Goal: Task Accomplishment & Management: Manage account settings

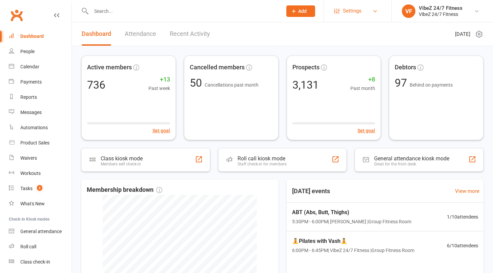
click at [353, 12] on span "Settings" at bounding box center [352, 10] width 19 height 15
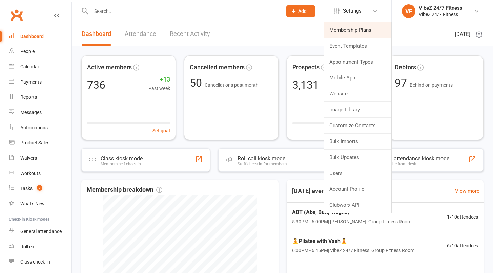
click at [352, 30] on link "Membership Plans" at bounding box center [357, 30] width 67 height 16
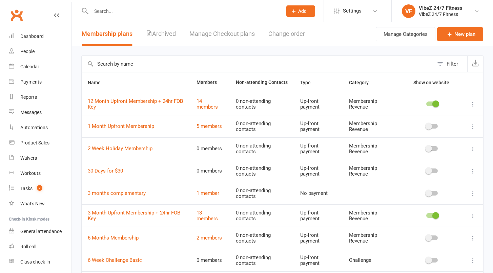
click at [138, 62] on input "text" at bounding box center [258, 64] width 352 height 16
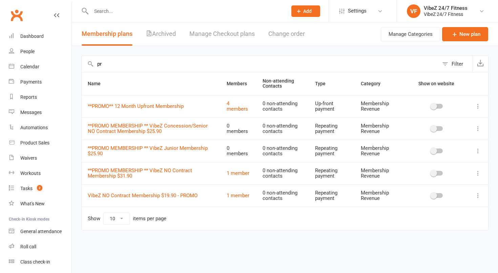
type input "p"
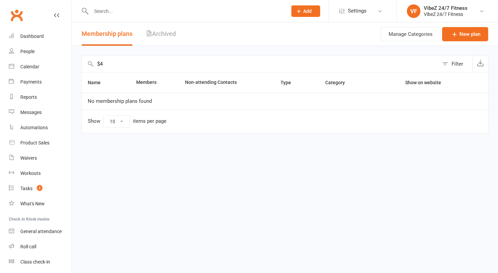
type input "$"
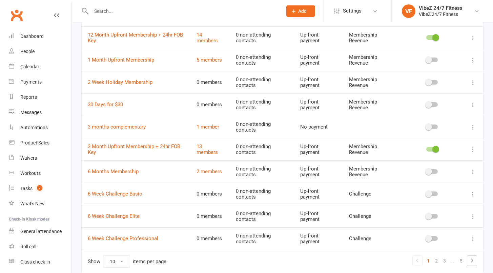
scroll to position [95, 0]
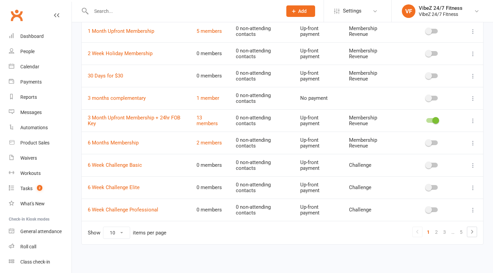
select select "100"
click option "100" at bounding box center [0, 0] width 0 height 0
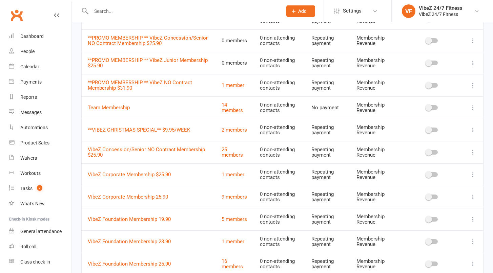
scroll to position [542, 0]
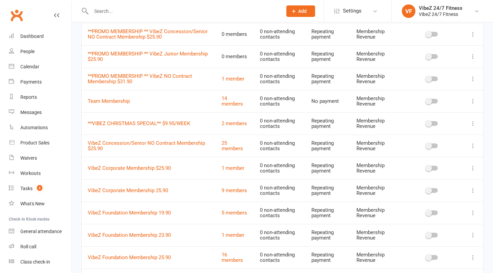
click at [472, 78] on icon at bounding box center [472, 79] width 7 height 7
click at [445, 106] on link "Duplicate" at bounding box center [437, 106] width 67 height 14
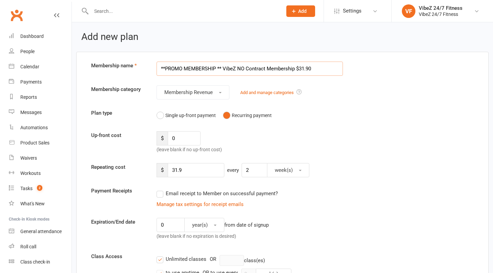
click at [315, 68] on input "**PROMO MEMBERSHIP ** VibeZ NO Contract Membership $31.90" at bounding box center [249, 69] width 186 height 14
click at [301, 68] on input "**PROMO MEMBERSHIP ** VibeZ NO Contract Membership $4/week" at bounding box center [249, 69] width 186 height 14
type input "**PROMO MEMBERSHIP ** VibeZ NO Contract Membership $4.00/week"
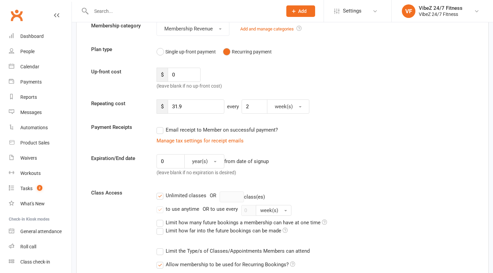
scroll to position [65, 0]
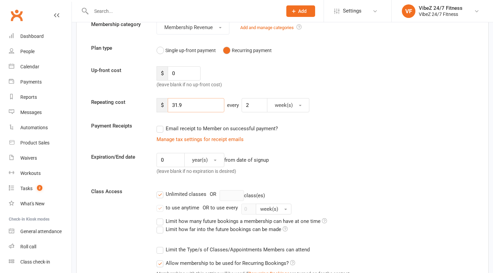
click at [196, 106] on input "31.9" at bounding box center [196, 105] width 57 height 14
type input "3"
type input "4"
click at [257, 105] on input "2" at bounding box center [254, 105] width 26 height 14
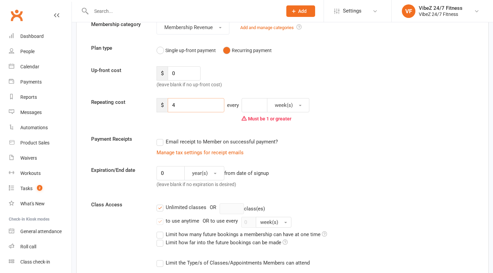
click at [200, 110] on input "4" at bounding box center [196, 105] width 57 height 14
type input "8"
click at [253, 109] on input "number" at bounding box center [254, 105] width 26 height 14
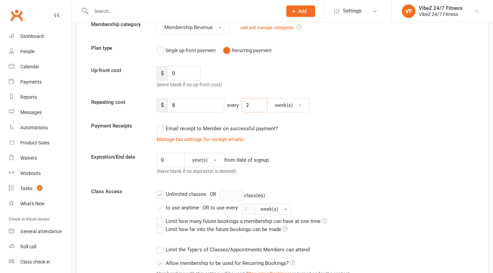
type input "2"
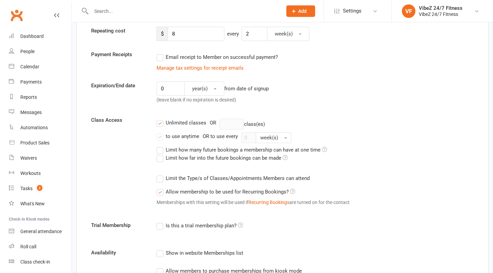
scroll to position [138, 0]
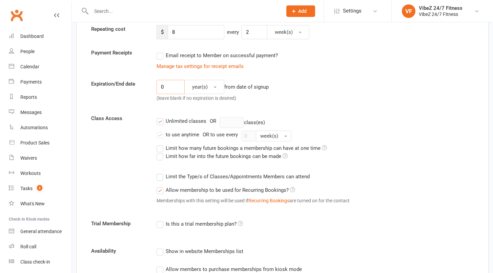
click at [167, 88] on input "0" at bounding box center [170, 87] width 28 height 14
type input "4"
click at [199, 89] on span "year(s)" at bounding box center [200, 87] width 16 height 6
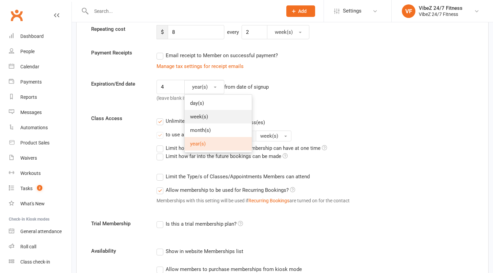
click at [205, 118] on span "week(s)" at bounding box center [199, 117] width 18 height 6
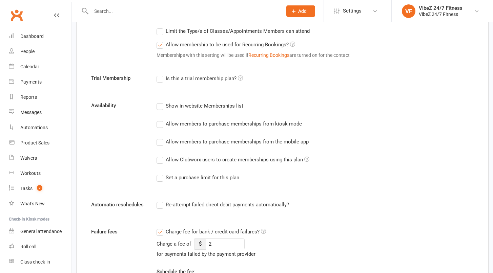
scroll to position [285, 0]
click at [195, 79] on label "Is this a trial membership plan?" at bounding box center [199, 78] width 86 height 8
click at [161, 74] on input "Is this a trial membership plan?" at bounding box center [158, 74] width 4 height 0
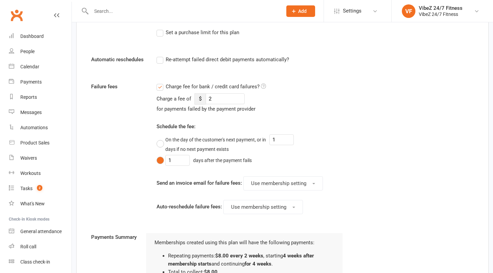
scroll to position [407, 0]
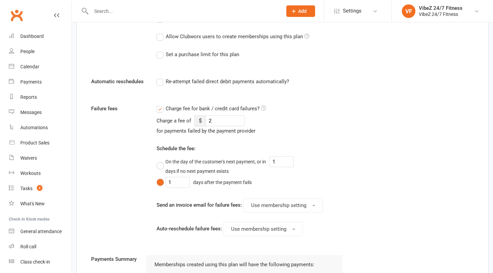
click at [195, 79] on label "Re-attempt failed direct debit payments automatically?" at bounding box center [222, 82] width 132 height 8
click at [161, 78] on input "Re-attempt failed direct debit payments automatically?" at bounding box center [158, 78] width 4 height 0
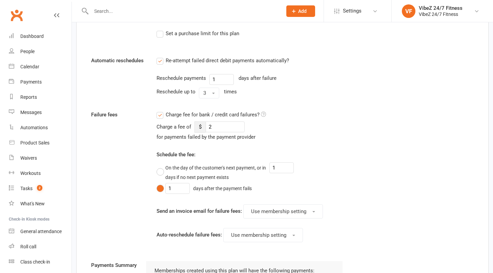
scroll to position [428, 0]
click at [160, 60] on label "Re-attempt failed direct debit payments automatically?" at bounding box center [222, 60] width 132 height 8
click at [160, 56] on input "Re-attempt failed direct debit payments automatically?" at bounding box center [158, 56] width 4 height 0
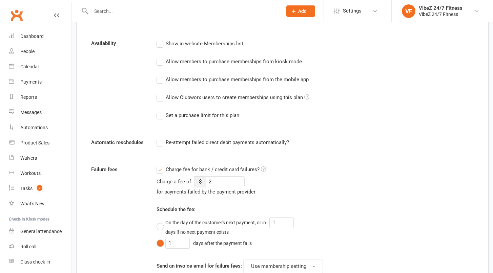
scroll to position [345, 0]
click at [160, 99] on label "Allow Clubworx users to create memberships using this plan" at bounding box center [232, 98] width 153 height 8
click at [160, 94] on input "Allow Clubworx users to create memberships using this plan" at bounding box center [158, 94] width 4 height 0
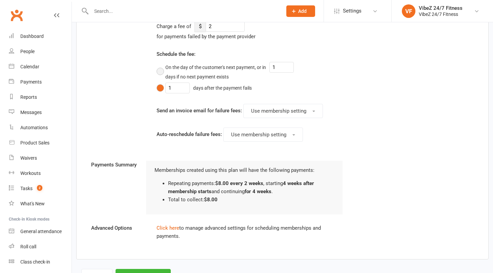
scroll to position [531, 0]
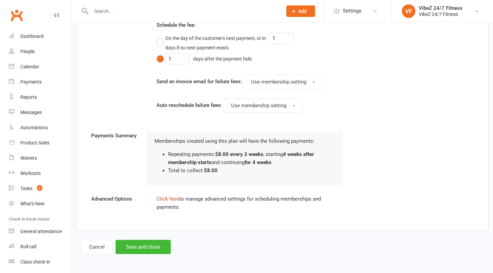
click at [162, 198] on link "Click here" at bounding box center [167, 199] width 23 height 6
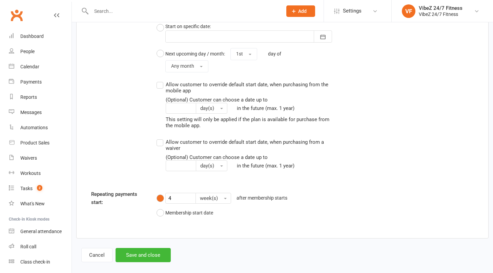
scroll to position [751, 0]
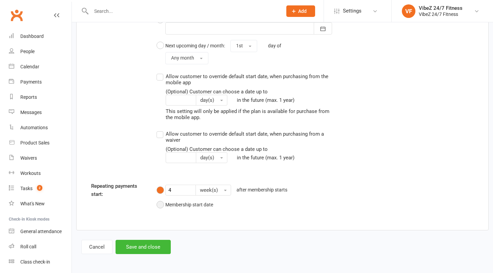
click at [160, 205] on button "Membership start date" at bounding box center [184, 204] width 57 height 13
click at [141, 251] on button "Save and close" at bounding box center [142, 247] width 55 height 14
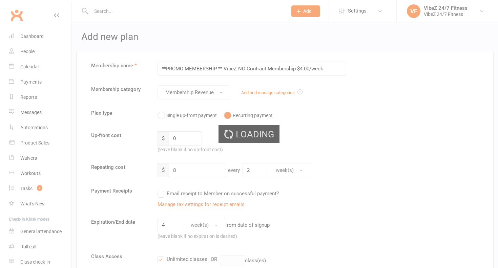
select select "100"
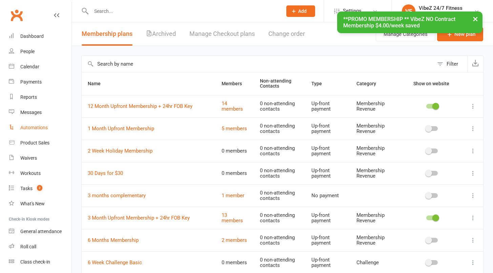
click at [38, 127] on div "Automations" at bounding box center [33, 127] width 27 height 5
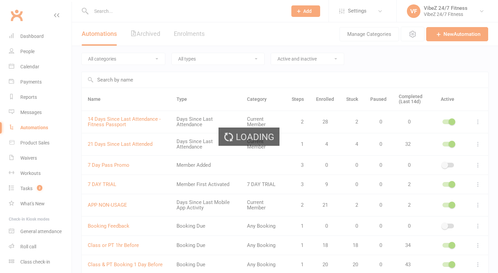
select select "100"
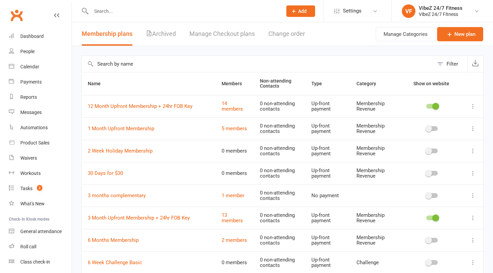
click at [145, 65] on input "text" at bounding box center [258, 64] width 352 height 16
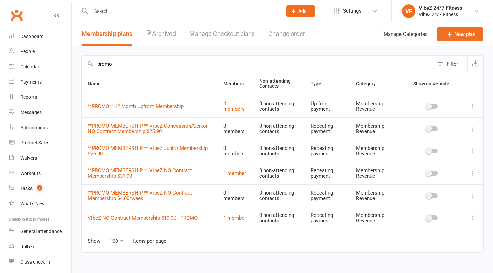
type input "promo"
drag, startPoint x: 149, startPoint y: 200, endPoint x: 87, endPoint y: 195, distance: 62.2
click at [87, 195] on td "**PROMO MEMBERSHIP ** VibeZ NO Contract Membership $4.00/week" at bounding box center [149, 196] width 135 height 22
copy link "**PROMO MEMBERSHIP ** VibeZ NO Contract Membership $4.00/week"
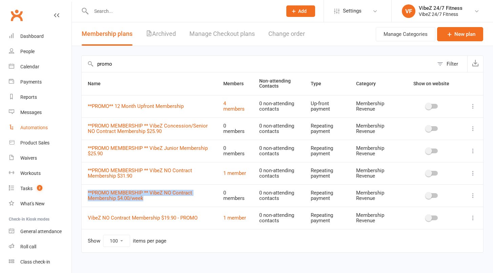
click at [39, 128] on div "Automations" at bounding box center [33, 127] width 27 height 5
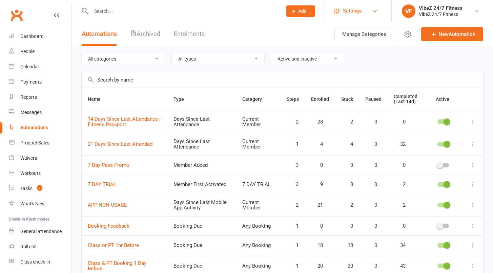
click at [351, 11] on span "Settings" at bounding box center [352, 10] width 19 height 15
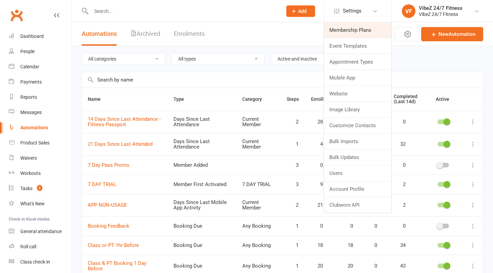
click at [352, 34] on link "Membership Plans" at bounding box center [357, 30] width 67 height 16
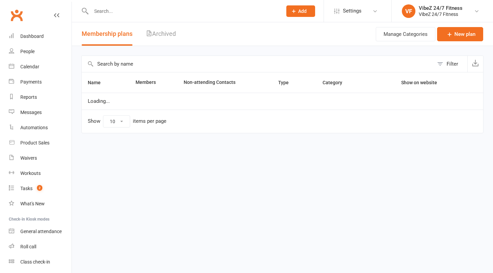
select select "100"
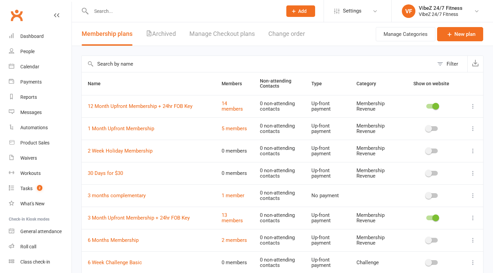
click at [455, 67] on div "Filter" at bounding box center [452, 64] width 12 height 8
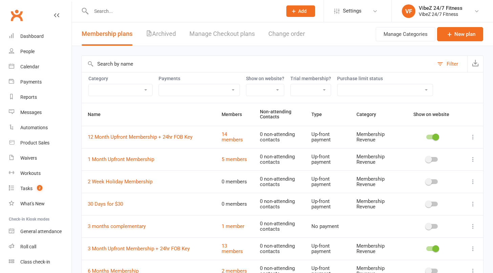
click at [385, 83] on div "Purchase limit status No purchase limit Purchase limit applies (still available…" at bounding box center [385, 86] width 96 height 20
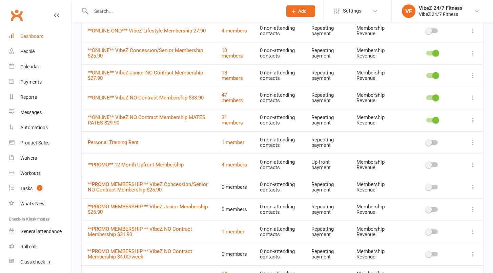
scroll to position [469, 0]
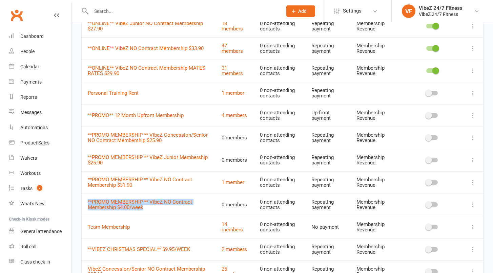
drag, startPoint x: 153, startPoint y: 213, endPoint x: 86, endPoint y: 204, distance: 67.3
click at [86, 204] on td "**PROMO MEMBERSHIP ** VibeZ NO Contract Membership $4.00/week" at bounding box center [149, 205] width 134 height 22
copy link "**PROMO MEMBERSHIP ** VibeZ NO Contract Membership $4.00/week"
click at [114, 208] on link "**PROMO MEMBERSHIP ** VibeZ NO Contract Membership $4.00/week" at bounding box center [140, 205] width 104 height 12
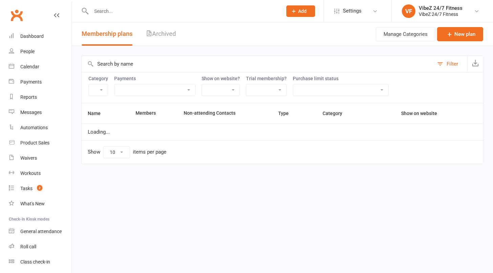
select select "100"
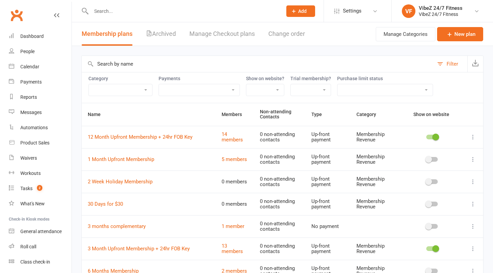
click at [144, 70] on input "text" at bounding box center [258, 64] width 352 height 16
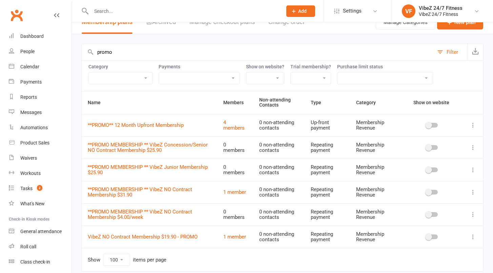
scroll to position [39, 0]
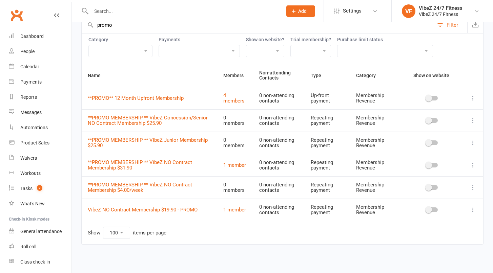
type input "promo"
drag, startPoint x: 138, startPoint y: 168, endPoint x: 86, endPoint y: 162, distance: 51.5
click at [86, 162] on td "**PROMO MEMBERSHIP ** VibeZ NO Contract Membership $31.90" at bounding box center [149, 165] width 135 height 22
click at [145, 168] on td "**PROMO MEMBERSHIP ** VibeZ NO Contract Membership $31.90" at bounding box center [149, 165] width 135 height 22
drag, startPoint x: 135, startPoint y: 168, endPoint x: 89, endPoint y: 163, distance: 46.7
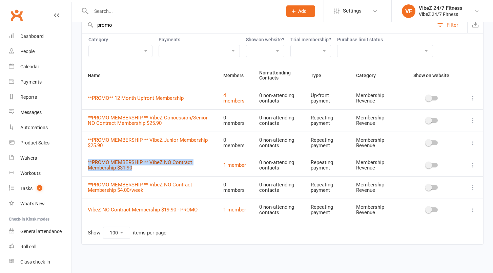
click at [89, 163] on td "**PROMO MEMBERSHIP ** VibeZ NO Contract Membership $31.90" at bounding box center [149, 165] width 135 height 22
copy link "**PROMO MEMBERSHIP ** VibeZ NO Contract Membership $31.90"
click at [456, 15] on div "VibeZ 24/7 Fitness" at bounding box center [441, 14] width 44 height 6
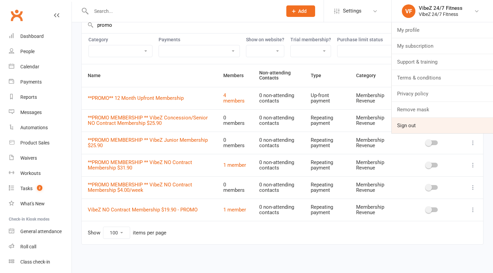
click at [438, 127] on link "Sign out" at bounding box center [442, 126] width 101 height 16
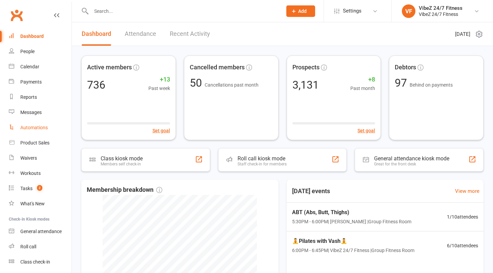
click at [30, 126] on div "Automations" at bounding box center [33, 127] width 27 height 5
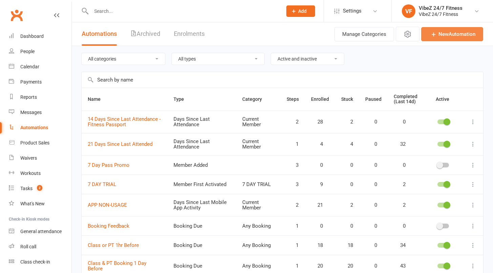
click at [458, 41] on link "New Automation" at bounding box center [452, 34] width 62 height 14
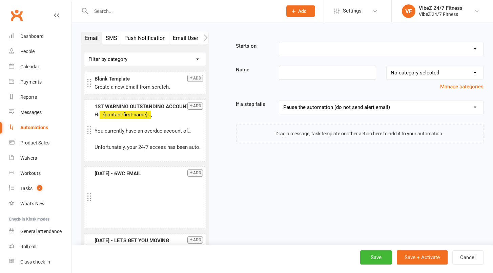
click at [279, 42] on select "Booking Cancelled Booking Due Booking Late-Cancelled Booking Marked Absent Book…" at bounding box center [381, 49] width 204 height 14
select select "18"
click option "Membership Added" at bounding box center [0, 0] width 0 height 0
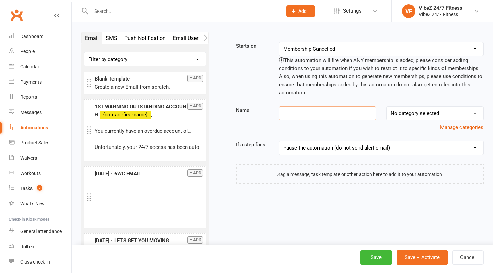
click at [310, 110] on input at bounding box center [327, 113] width 97 height 14
type input "PROMO - $4 / Week for 4 Weeks"
select select "5"
click option "New Member" at bounding box center [0, 0] width 0 height 0
click at [279, 42] on select "Booking Cancelled Booking Due Booking Late-Cancelled Booking Marked Absent Book…" at bounding box center [381, 49] width 204 height 14
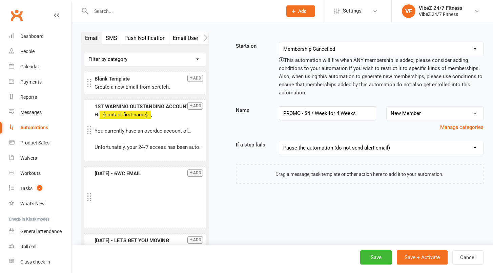
select select "21"
click option "Membership Expiry" at bounding box center [0, 0] width 0 height 0
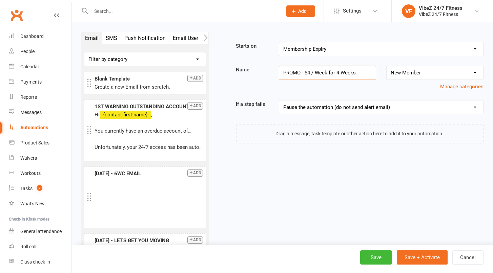
click at [363, 73] on input "PROMO - $4 / Week for 4 Weeks" at bounding box center [327, 73] width 97 height 14
click at [316, 72] on input "PROMO - $4 / Week for 4 Weeks" at bounding box center [327, 73] width 97 height 14
click at [322, 73] on input "PROMO - $4/Week for 4 Weeks" at bounding box center [327, 73] width 97 height 14
drag, startPoint x: 329, startPoint y: 73, endPoint x: 322, endPoint y: 73, distance: 7.5
click at [322, 73] on input "PROMO - $4/Wk for 4 Weeks" at bounding box center [327, 73] width 97 height 14
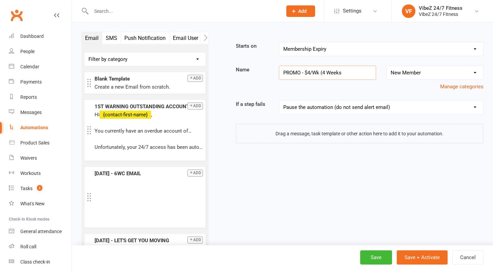
click at [345, 68] on input "PROMO - $4/Wk (4 Weeks" at bounding box center [327, 73] width 97 height 14
click at [344, 74] on input "PROMO - $4/Wk (4 Weeks" at bounding box center [327, 73] width 97 height 14
click at [145, 40] on button "Membership" at bounding box center [139, 38] width 37 height 12
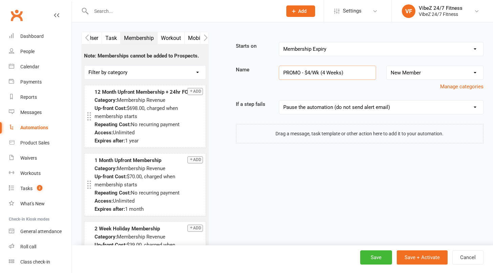
type input "PROMO - $4/Wk (4 Weeks)"
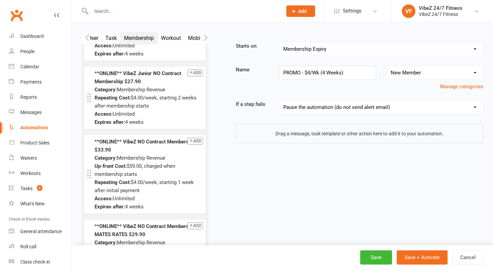
scroll to position [1041, 0]
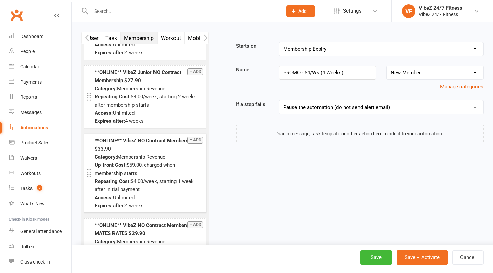
click at [169, 152] on strong "**ONLINE** VibeZ NO Contract Membership $33.90" at bounding box center [144, 145] width 101 height 14
click at [126, 185] on strong "Repeating Cost:" at bounding box center [112, 181] width 36 height 6
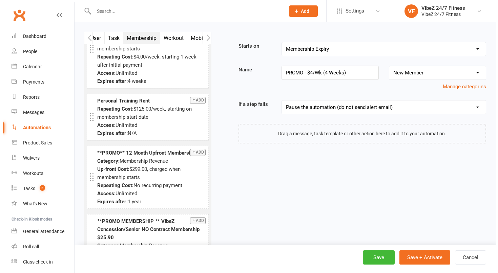
scroll to position [1253, 0]
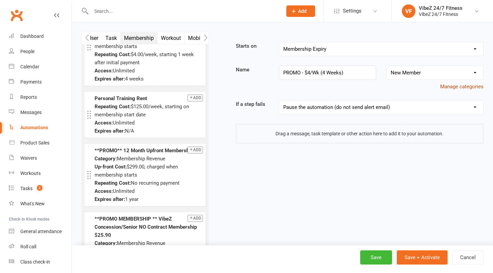
click at [469, 86] on button "Manage categories" at bounding box center [461, 87] width 43 height 8
click at [470, 86] on button "Manage categories" at bounding box center [461, 87] width 43 height 8
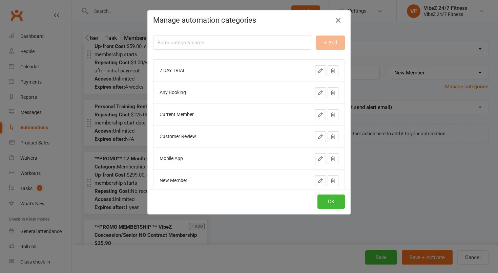
click at [336, 24] on icon "button" at bounding box center [338, 20] width 8 height 8
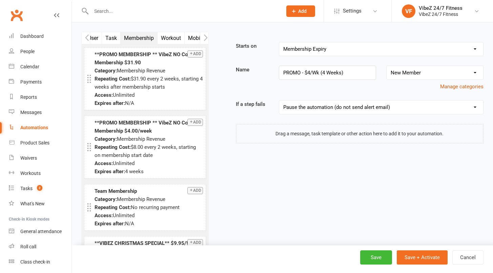
scroll to position [1568, 0]
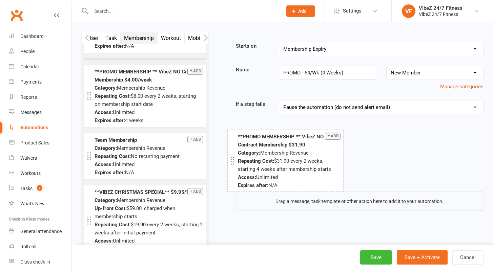
drag, startPoint x: 123, startPoint y: 98, endPoint x: 266, endPoint y: 147, distance: 151.2
click at [266, 147] on strong "**PROMO MEMBERSHIP ** VibeZ NO Contract Membership $31.90" at bounding box center [281, 141] width 86 height 14
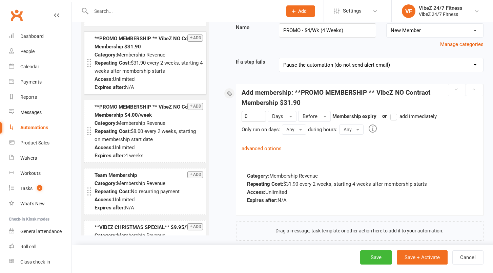
scroll to position [43, 0]
click at [396, 118] on label "add immediately" at bounding box center [413, 116] width 46 height 8
click at [395, 112] on input "add immediately" at bounding box center [392, 112] width 4 height 0
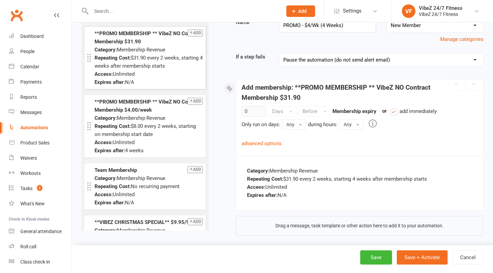
scroll to position [52, 0]
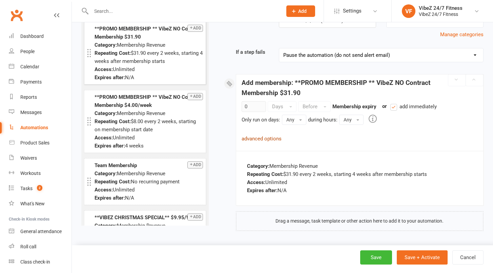
click at [274, 142] on link "advanced options" at bounding box center [261, 139] width 40 height 6
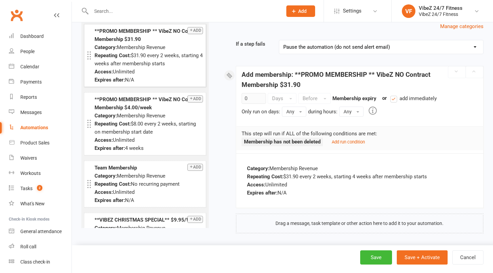
scroll to position [63, 0]
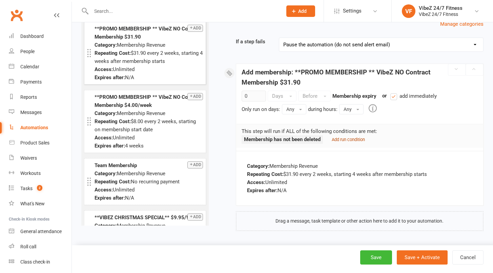
click at [347, 137] on link "Add run condition" at bounding box center [348, 139] width 33 height 6
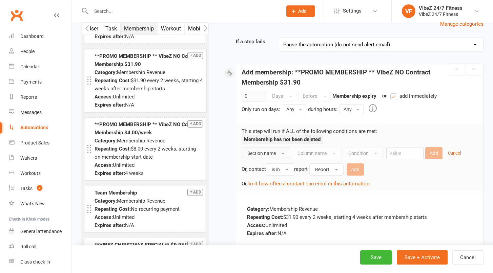
click at [267, 156] on button "Section name" at bounding box center [265, 153] width 48 height 12
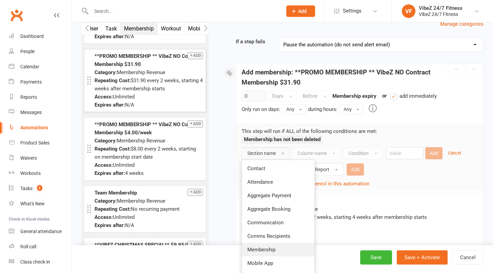
click at [270, 247] on link "Membership" at bounding box center [278, 250] width 72 height 14
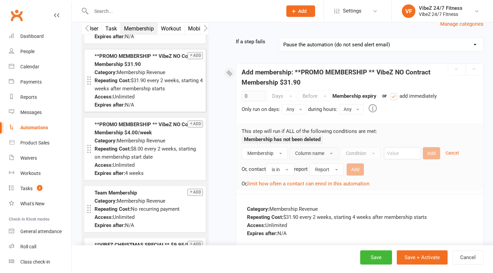
click at [328, 152] on button "Column name" at bounding box center [313, 153] width 49 height 12
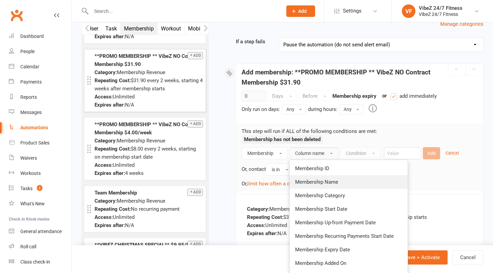
click at [330, 183] on span "Membership Name" at bounding box center [316, 182] width 43 height 6
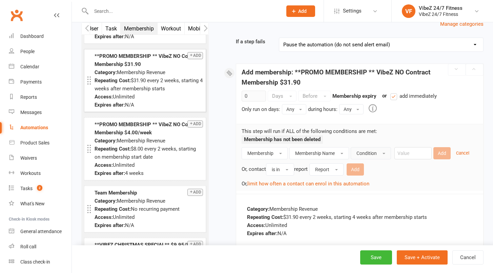
click at [369, 157] on button "Condition" at bounding box center [371, 153] width 40 height 12
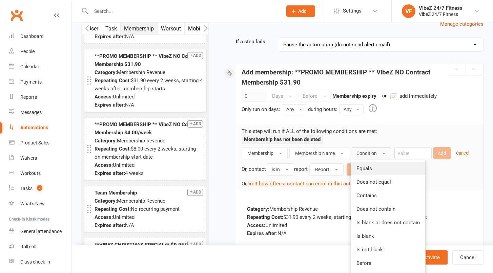
click at [370, 169] on span "Equals" at bounding box center [364, 169] width 16 height 6
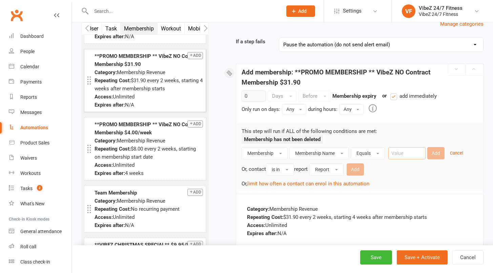
click at [409, 151] on input "text" at bounding box center [406, 153] width 37 height 12
paste input "**PROMO MEMBERSHIP ** VibeZ NO Contract Membership $4.00/week"
type input "**PROMO MEMBERSHIP ** VibeZ NO Contract Membership $4.00/week"
click at [442, 149] on button "Add" at bounding box center [435, 153] width 17 height 12
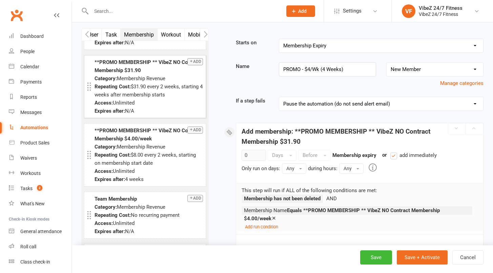
scroll to position [0, 0]
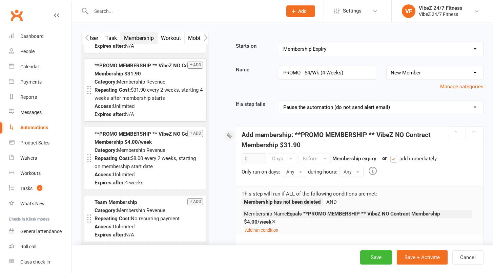
select select "1"
click option "Pause the automation and send an alert email" at bounding box center [0, 0] width 0 height 0
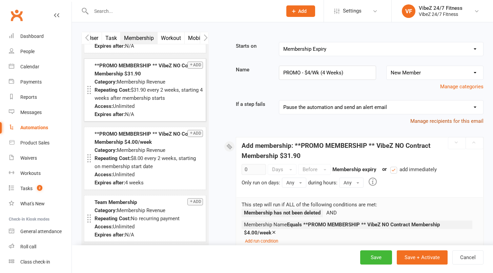
click at [432, 123] on link "Manage recipients for this email" at bounding box center [446, 121] width 73 height 6
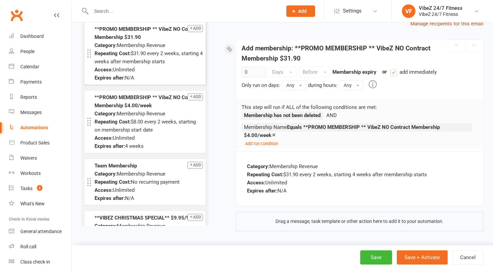
scroll to position [98, 0]
click at [381, 257] on button "Save" at bounding box center [376, 258] width 32 height 14
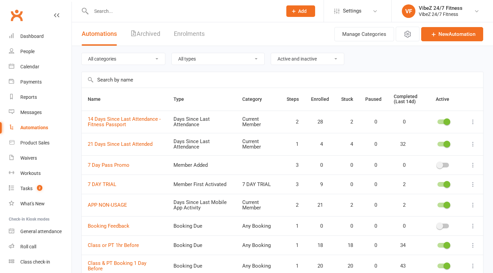
click at [121, 82] on input "text" at bounding box center [282, 80] width 401 height 16
type input "promo"
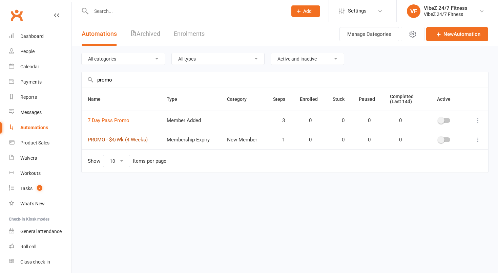
click at [140, 140] on link "PROMO - $4/Wk (4 Weeks)" at bounding box center [118, 140] width 60 height 6
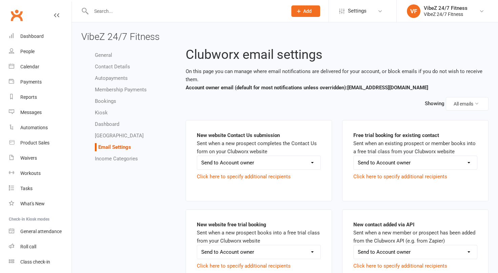
select select "do_not_send"
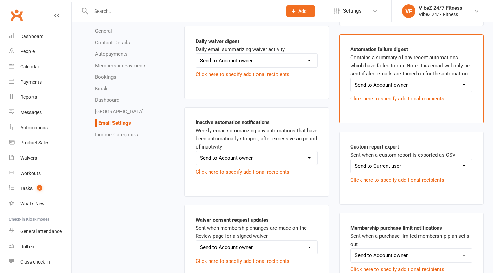
scroll to position [444, 0]
